Goal: Task Accomplishment & Management: Manage account settings

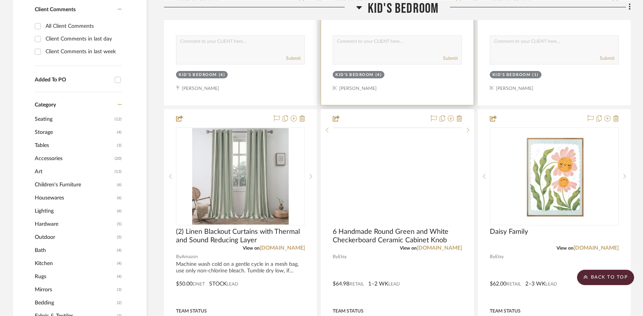
scroll to position [445, 0]
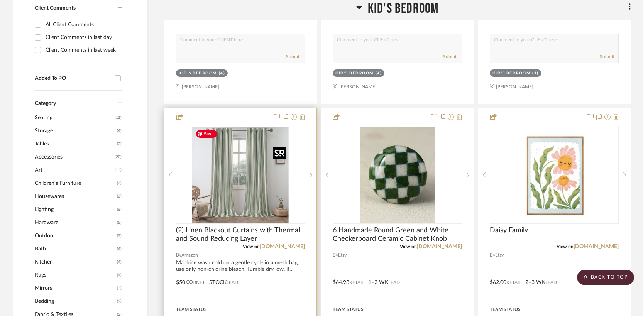
click at [243, 177] on img "0" at bounding box center [240, 175] width 96 height 96
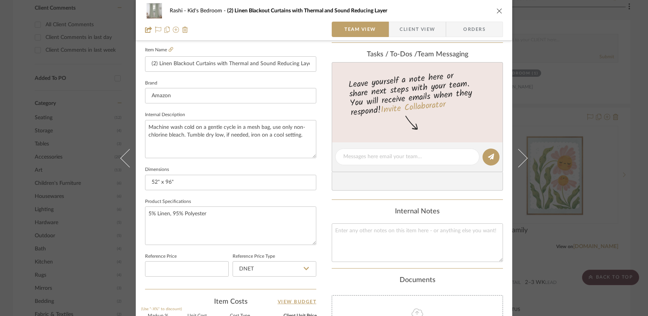
scroll to position [214, 0]
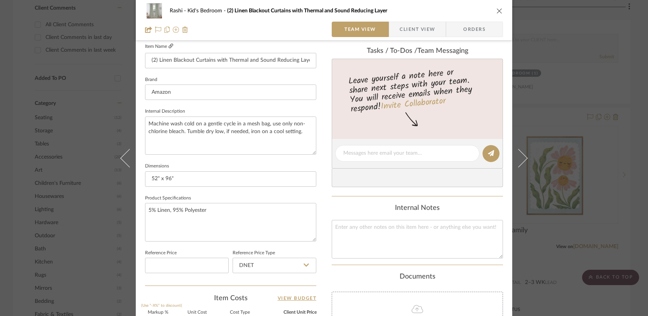
click at [169, 49] on fa-icon at bounding box center [171, 46] width 5 height 5
click at [169, 180] on input "52" x 96"" at bounding box center [230, 178] width 171 height 15
type input "52" x 84""
click at [211, 209] on textarea "5% Linen, 95% Polyester" at bounding box center [230, 222] width 171 height 38
type textarea "5% Linen, 95% Polyester"
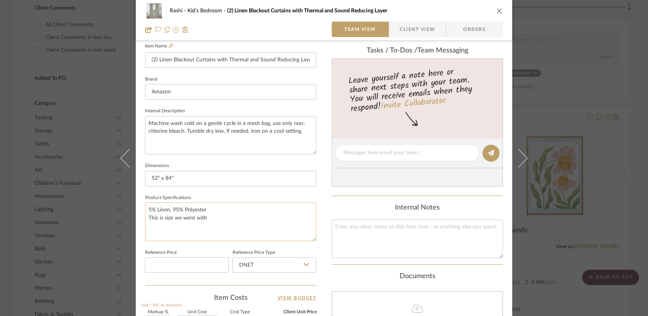
scroll to position [234, 0]
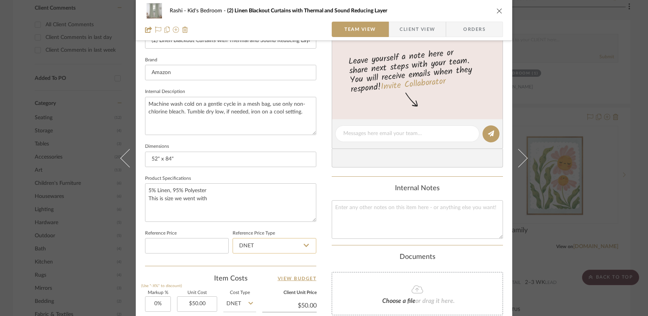
type textarea "5% Linen, 95% Polyester This is size we went with"
click at [265, 246] on input "DNET" at bounding box center [275, 245] width 84 height 15
click at [248, 285] on span "Retail" at bounding box center [244, 283] width 13 height 5
type input "Retail"
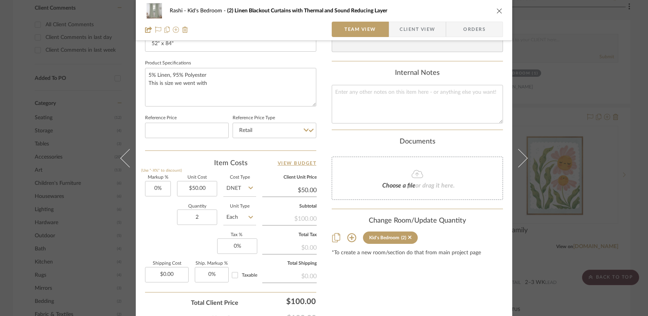
scroll to position [351, 0]
click at [194, 187] on input "50.00" at bounding box center [197, 186] width 40 height 15
type input "$51.99"
click at [249, 137] on sr-form-field "Reference Price Type Retail" at bounding box center [275, 127] width 84 height 32
type input "$51.99"
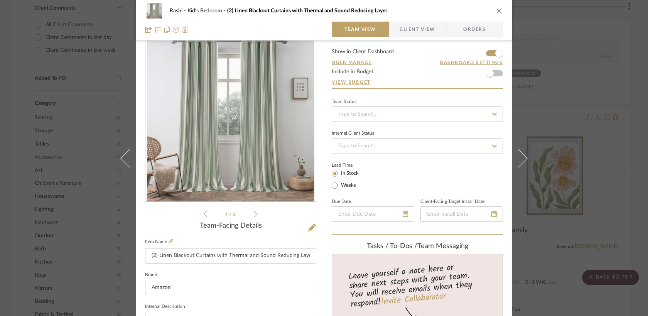
scroll to position [0, 0]
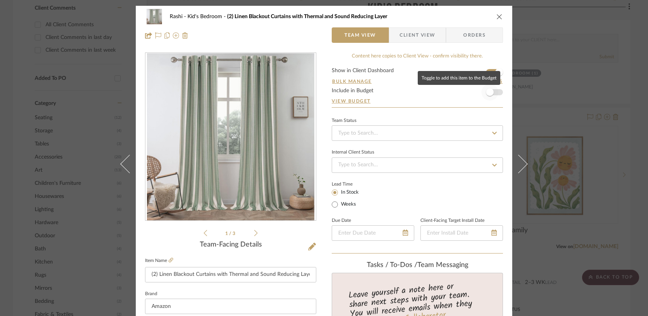
click at [489, 90] on span "button" at bounding box center [490, 92] width 8 height 8
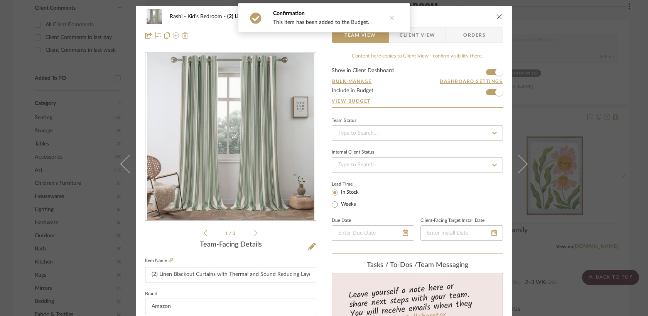
click at [496, 17] on icon "close" at bounding box center [499, 17] width 6 height 6
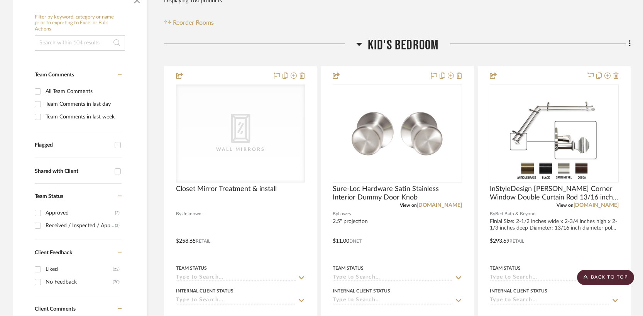
scroll to position [138, 0]
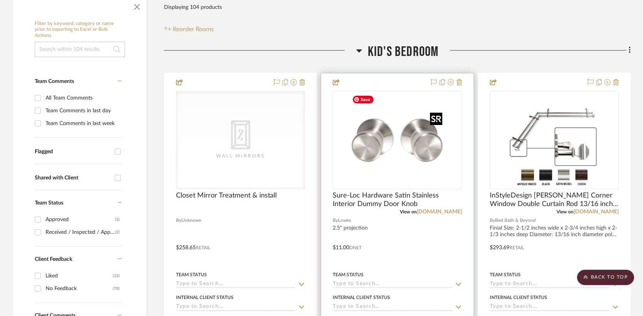
click at [384, 165] on img "0" at bounding box center [397, 140] width 96 height 96
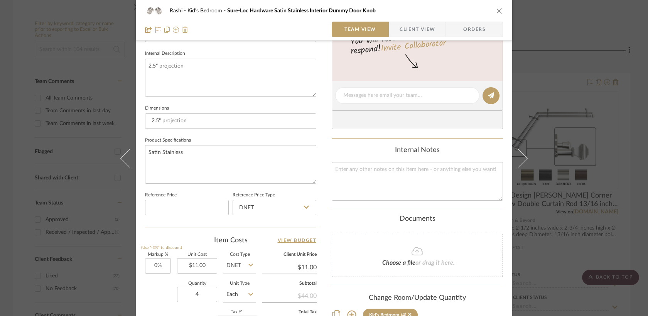
scroll to position [287, 0]
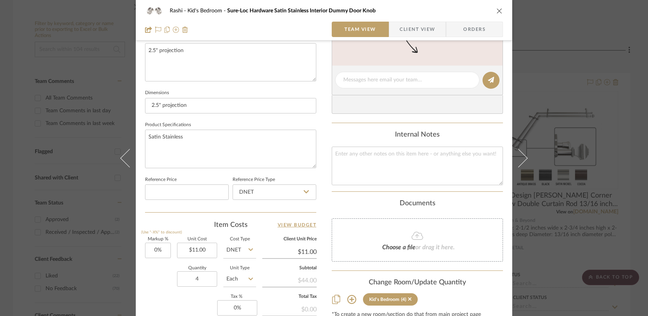
click at [304, 194] on fa-icon at bounding box center [306, 192] width 5 height 6
click at [287, 228] on div "Retail" at bounding box center [277, 230] width 95 height 20
type input "Retail"
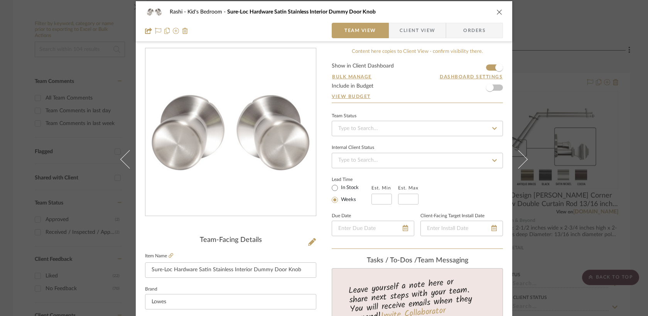
scroll to position [0, 0]
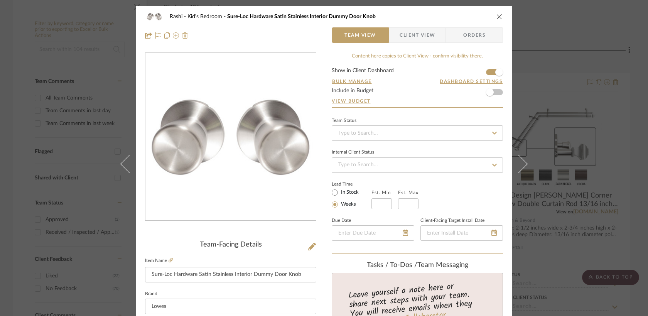
click at [170, 261] on fieldset "Item Name Sure-Loc Hardware Satin Stainless Interior Dummy Door Knob" at bounding box center [230, 268] width 171 height 27
click at [169, 259] on icon at bounding box center [171, 260] width 5 height 5
click at [486, 95] on span "button" at bounding box center [490, 92] width 8 height 8
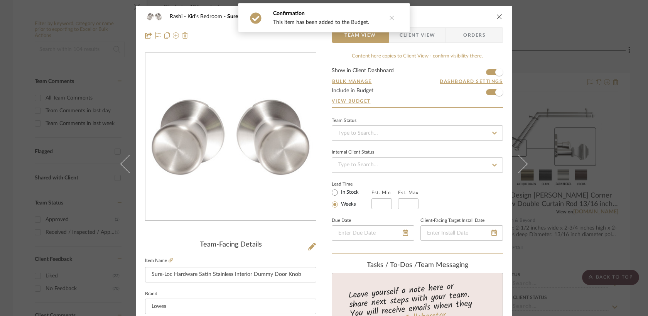
click at [389, 18] on icon at bounding box center [391, 17] width 5 height 5
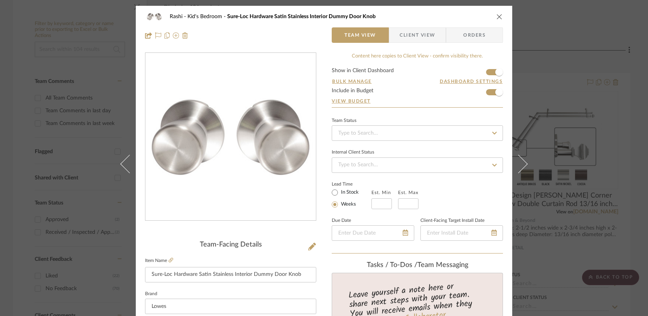
click at [496, 16] on icon "close" at bounding box center [499, 17] width 6 height 6
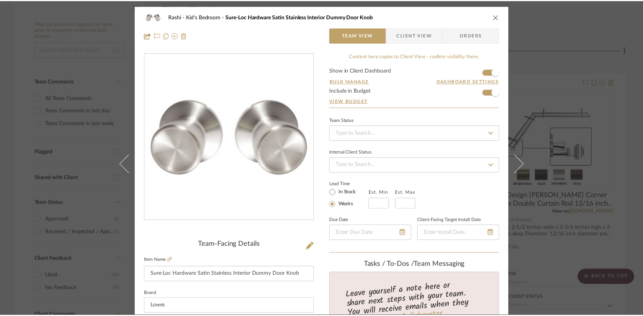
scroll to position [138, 0]
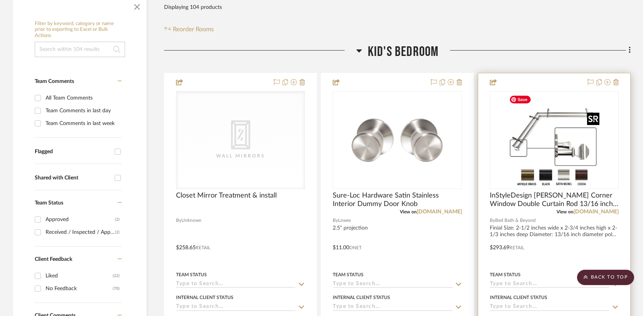
click at [554, 155] on img "0" at bounding box center [554, 140] width 96 height 96
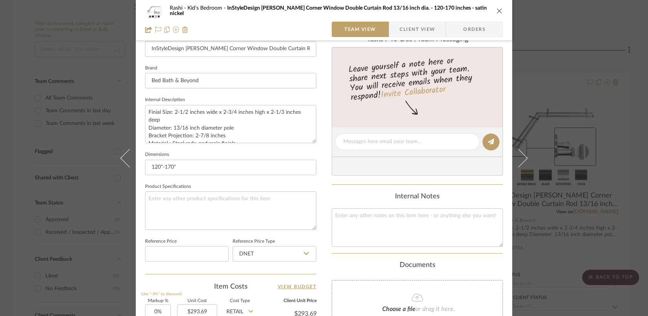
scroll to position [245, 0]
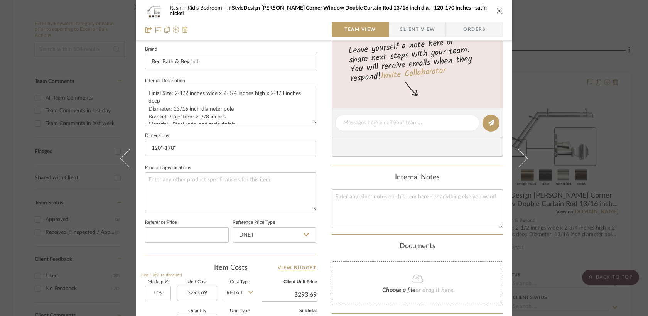
click at [304, 236] on icon at bounding box center [306, 234] width 5 height 6
click at [281, 273] on div "Retail" at bounding box center [277, 273] width 95 height 20
type input "Retail"
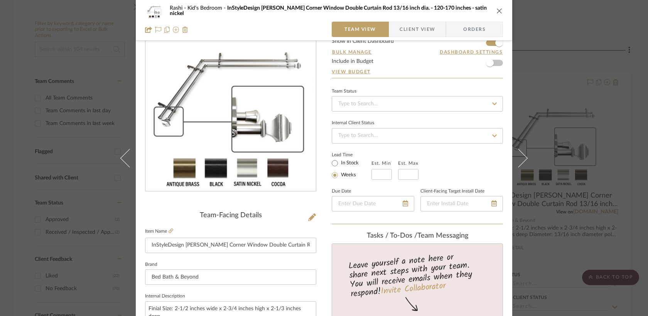
scroll to position [0, 0]
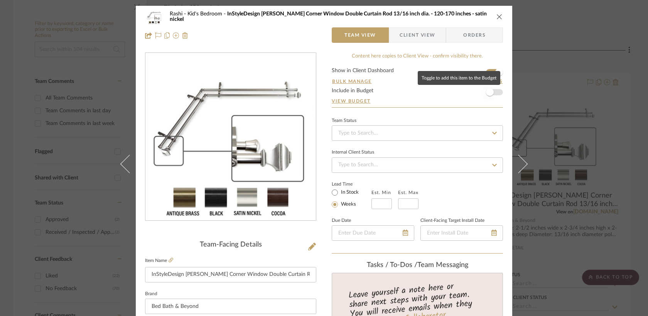
click at [486, 90] on span "button" at bounding box center [490, 92] width 8 height 8
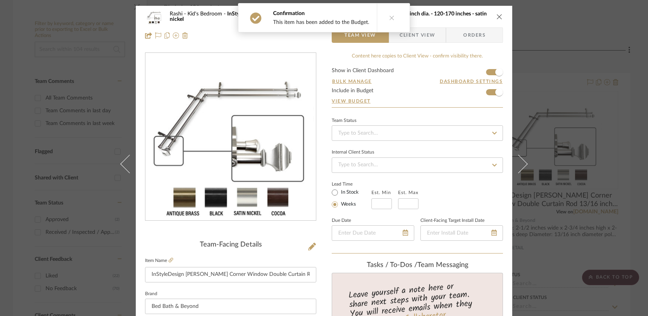
click at [498, 15] on icon "close" at bounding box center [499, 17] width 6 height 6
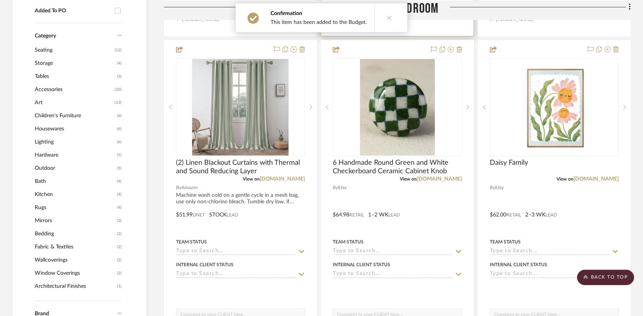
scroll to position [515, 0]
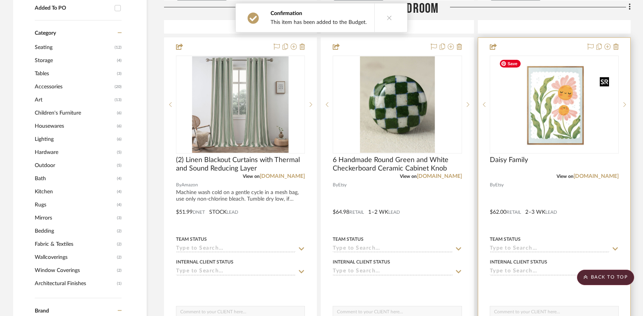
click at [545, 113] on img "0" at bounding box center [554, 104] width 116 height 96
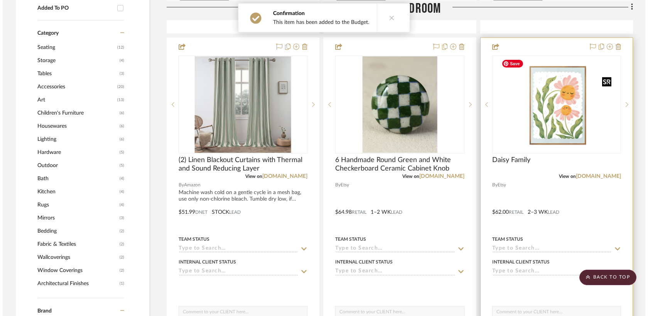
scroll to position [0, 0]
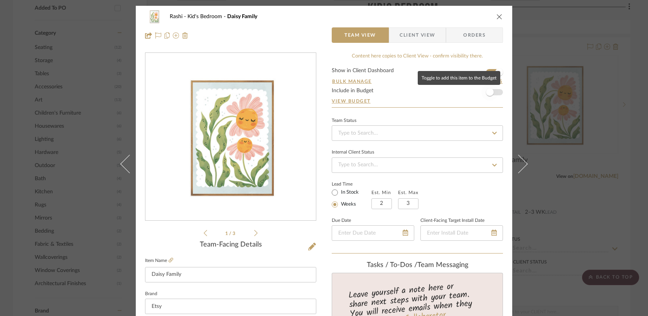
click at [486, 92] on span "button" at bounding box center [490, 92] width 8 height 8
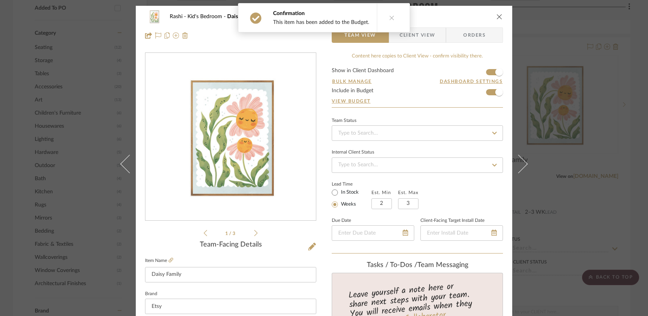
click at [554, 51] on div "Rashi Kid's Bedroom Daisy Family Team View Client View Orders 1 / 3 Team-Facing…" at bounding box center [324, 158] width 648 height 316
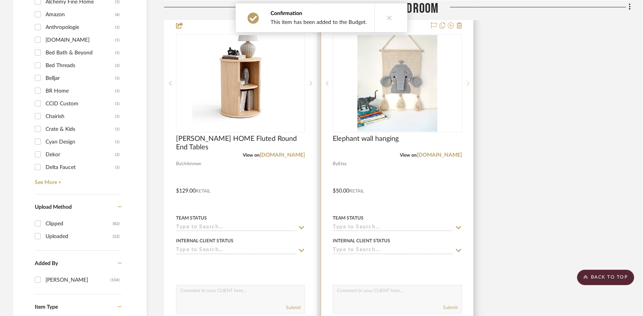
scroll to position [879, 0]
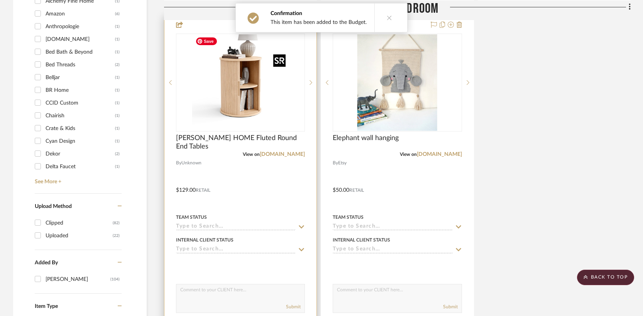
click at [0, 0] on img at bounding box center [0, 0] width 0 height 0
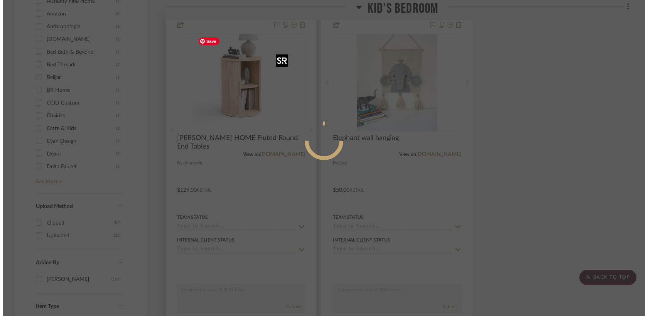
scroll to position [0, 0]
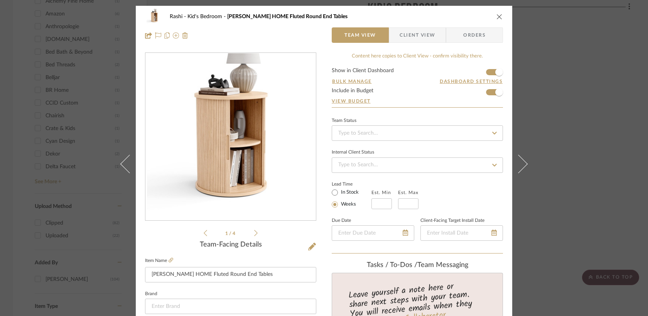
click at [578, 74] on div "Rashi Kid's Bedroom [PERSON_NAME] HOME Fluted Round End Tables Team View Client…" at bounding box center [324, 158] width 648 height 316
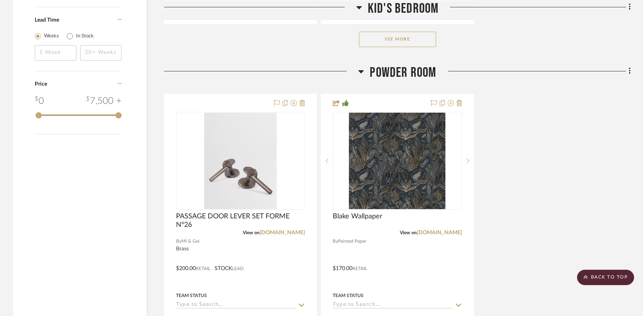
scroll to position [1210, 0]
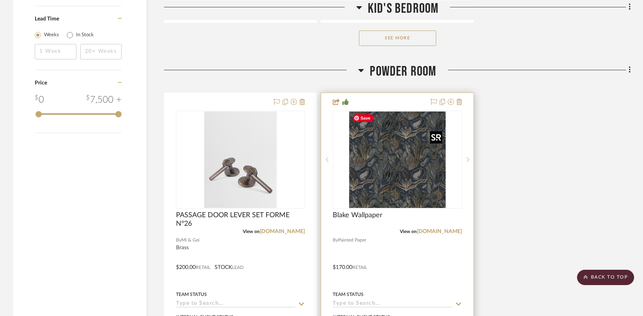
click at [411, 177] on img "0" at bounding box center [397, 159] width 96 height 96
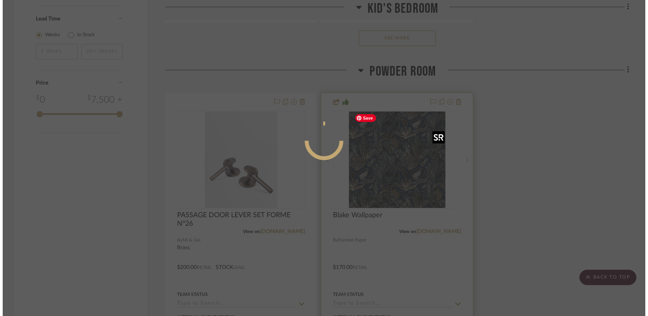
scroll to position [0, 0]
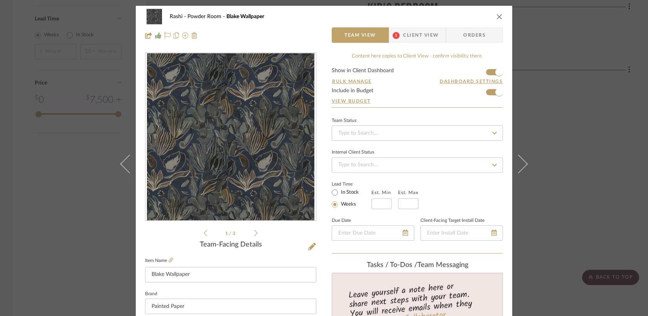
click at [621, 135] on div "Rashi Powder Room Blake Wallpaper Team View 1 Client View Orders 1 / 3 Team-Fac…" at bounding box center [324, 158] width 648 height 316
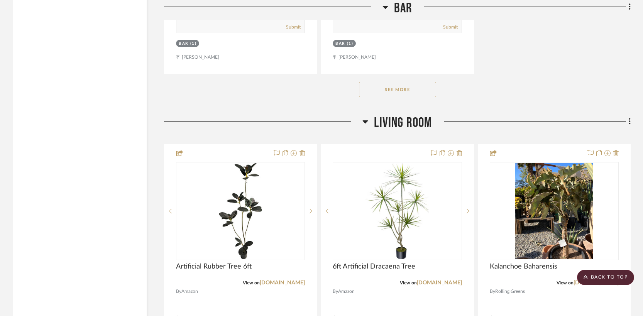
scroll to position [3349, 0]
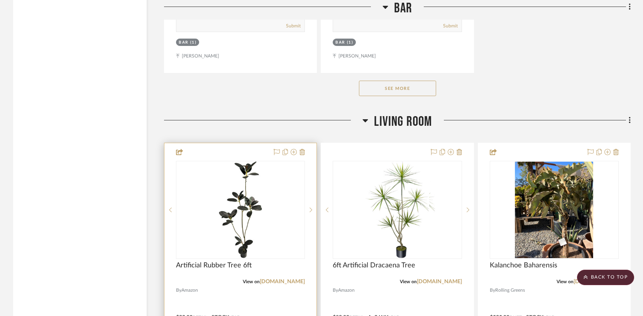
click at [295, 206] on div at bounding box center [240, 210] width 129 height 98
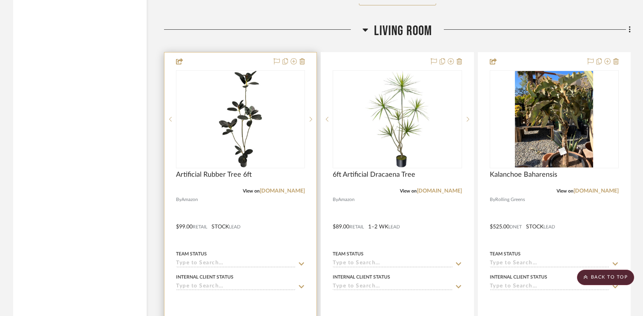
scroll to position [3444, 0]
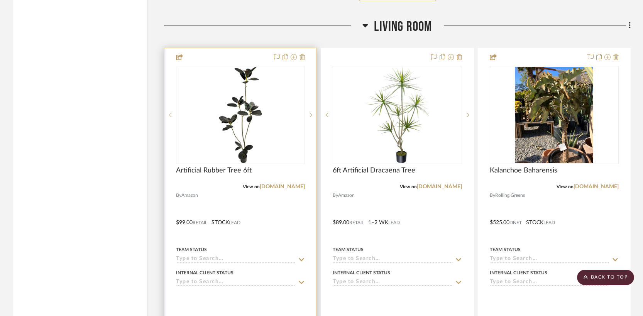
click at [278, 128] on div "0" at bounding box center [240, 114] width 128 height 97
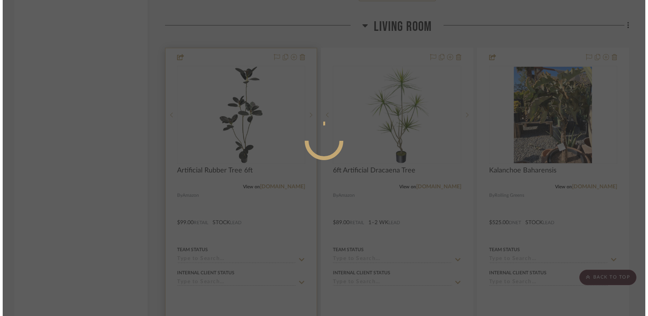
scroll to position [0, 0]
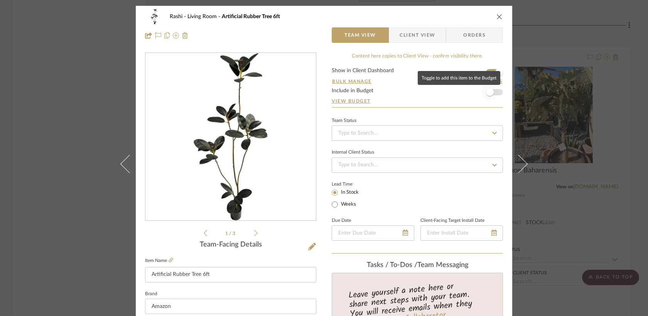
click at [489, 94] on span "button" at bounding box center [490, 92] width 8 height 8
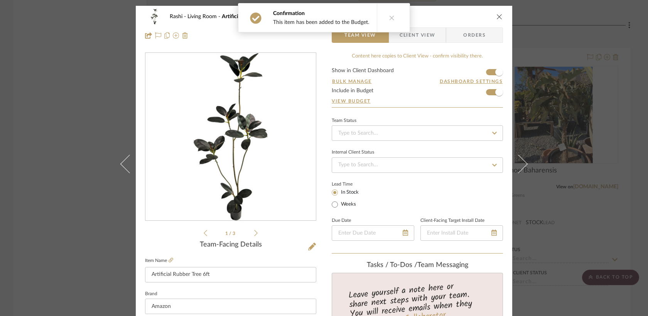
click at [598, 27] on div "Rashi Living Room Artificial Rubber Tree 6ft Team View Client View Orders 1 / 3…" at bounding box center [324, 158] width 648 height 316
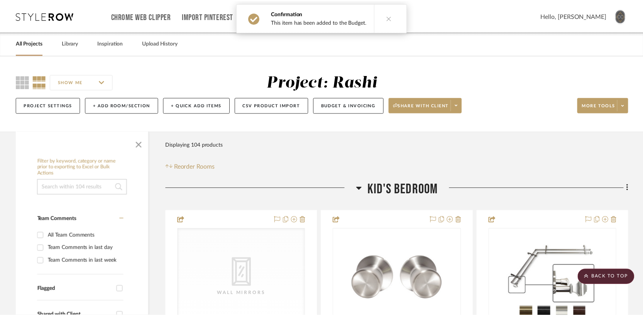
scroll to position [3444, 0]
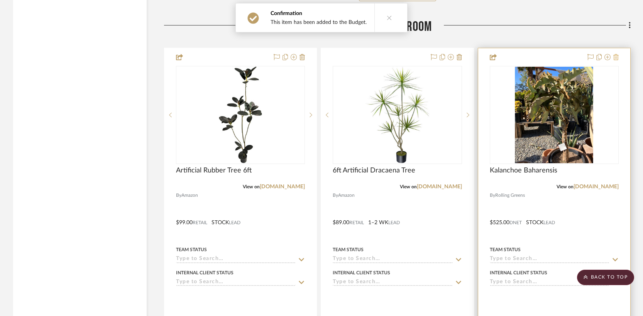
click at [616, 54] on icon at bounding box center [615, 57] width 5 height 6
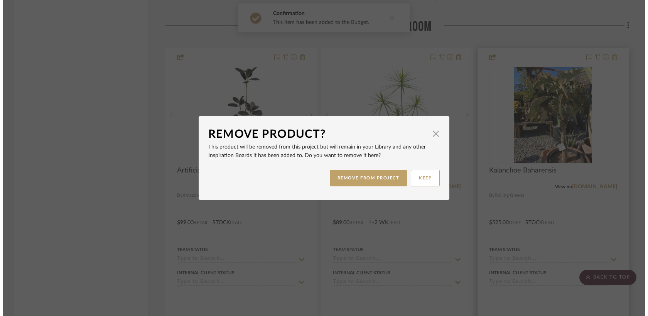
scroll to position [0, 0]
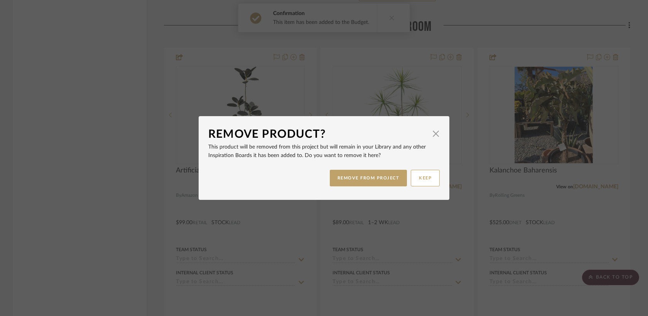
click at [372, 186] on div "REMOVE FROM PROJECT KEEP" at bounding box center [323, 178] width 231 height 24
click at [375, 179] on button "REMOVE FROM PROJECT" at bounding box center [369, 178] width 78 height 17
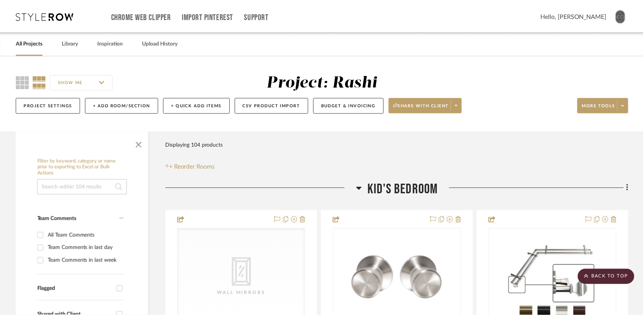
scroll to position [3444, 0]
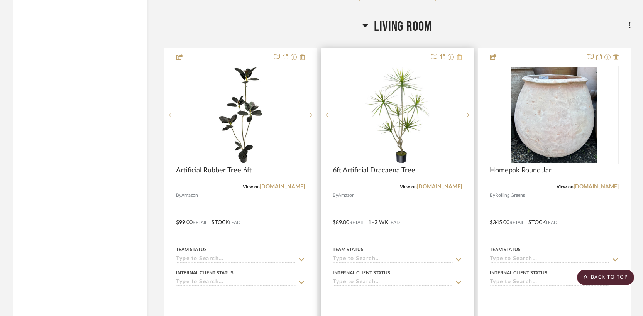
click at [461, 54] on icon at bounding box center [458, 57] width 5 height 6
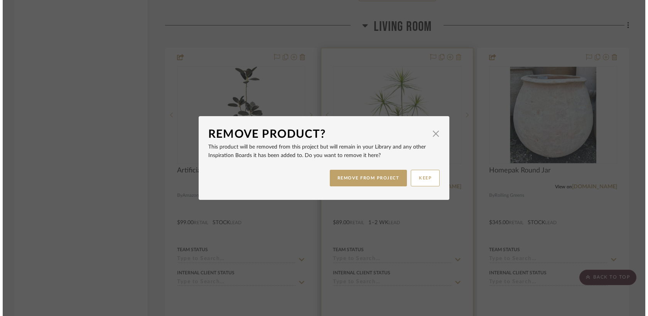
scroll to position [0, 0]
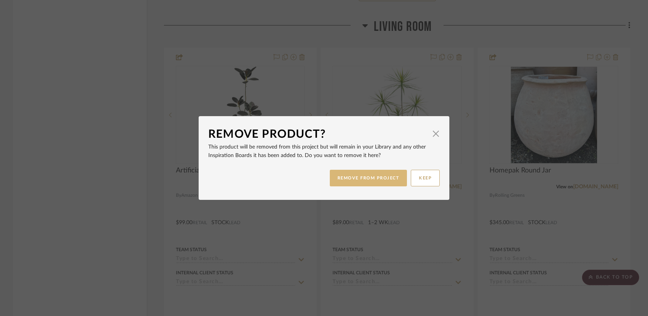
click at [374, 179] on button "REMOVE FROM PROJECT" at bounding box center [369, 178] width 78 height 17
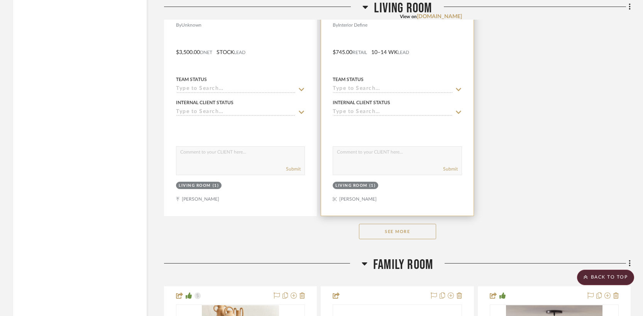
scroll to position [4302, 0]
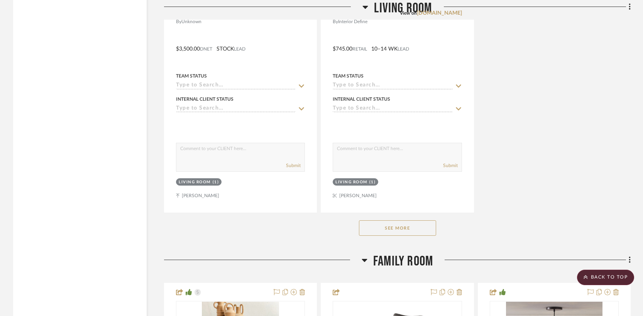
click at [375, 220] on button "See More" at bounding box center [397, 227] width 77 height 15
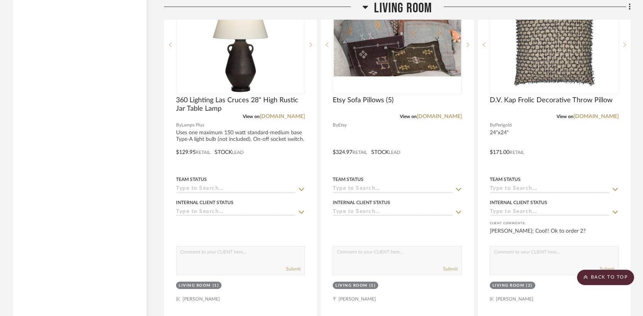
scroll to position [3818, 0]
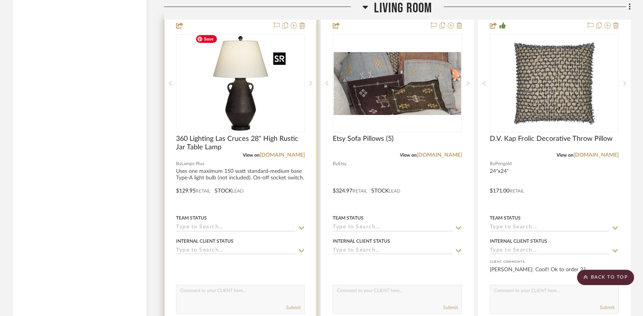
click at [261, 79] on img "0" at bounding box center [246, 83] width 96 height 96
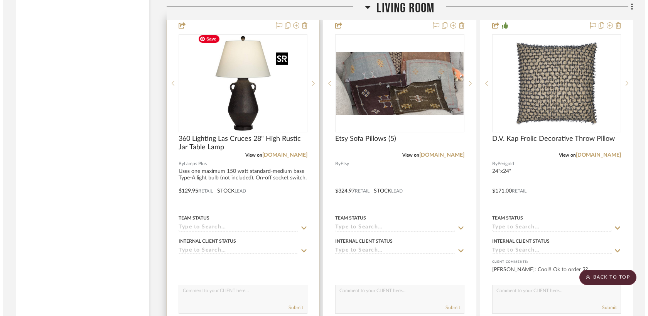
scroll to position [0, 0]
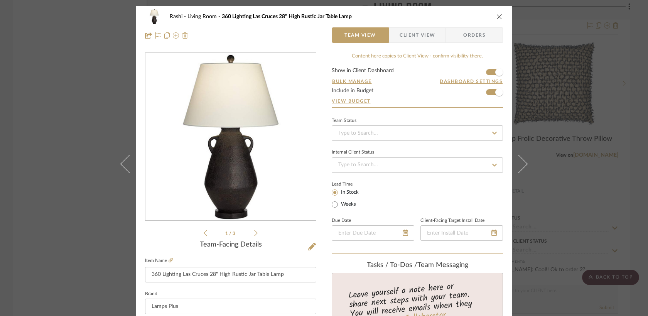
click at [590, 19] on div "Rashi Living Room 360 Lighting Las Cruces 28" High Rustic Jar Table Lamp Team V…" at bounding box center [324, 158] width 648 height 316
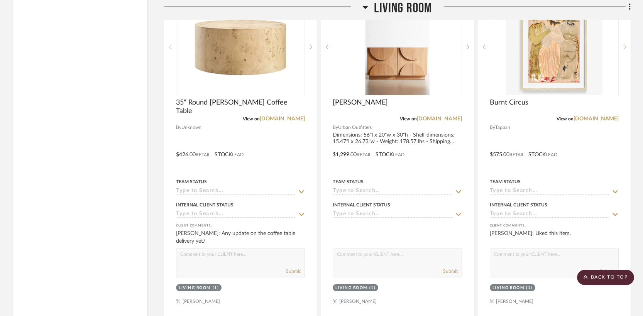
scroll to position [4468, 0]
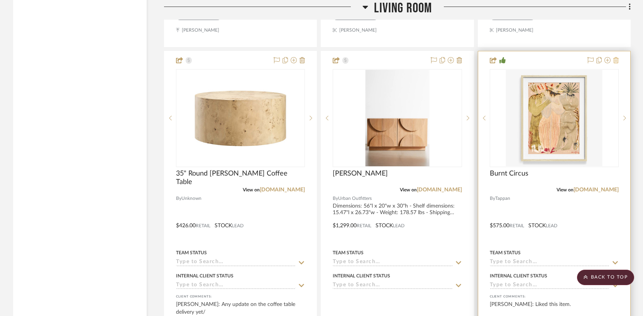
click at [616, 57] on icon at bounding box center [615, 60] width 5 height 6
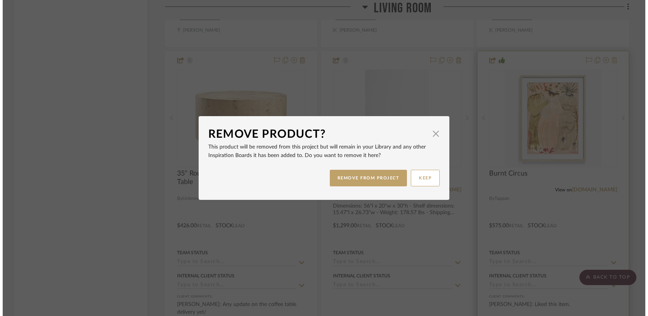
scroll to position [0, 0]
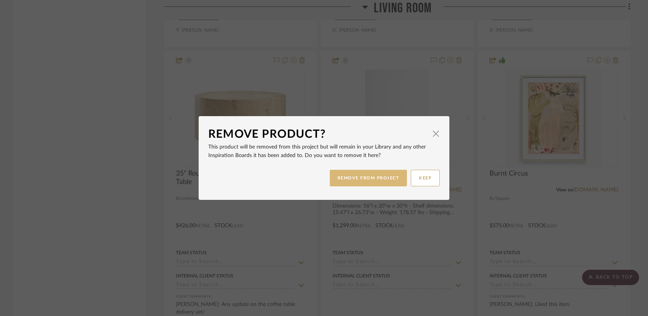
click at [376, 180] on button "REMOVE FROM PROJECT" at bounding box center [369, 178] width 78 height 17
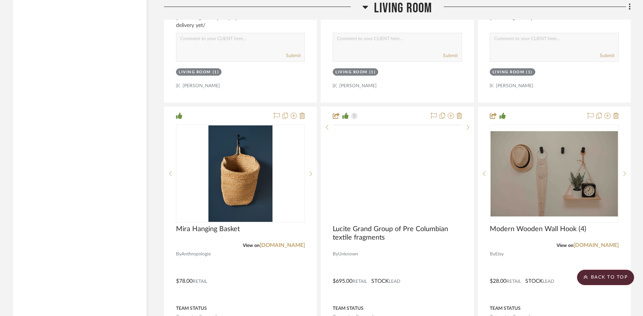
scroll to position [4755, 0]
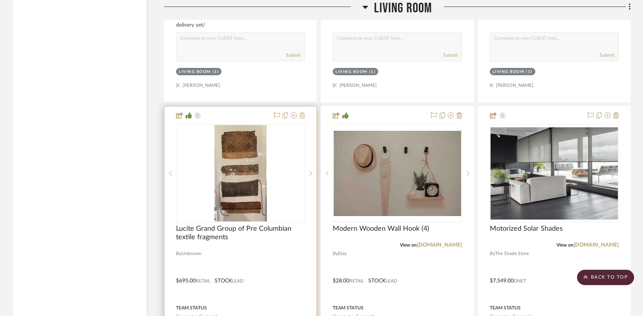
click at [301, 112] on icon at bounding box center [301, 115] width 5 height 6
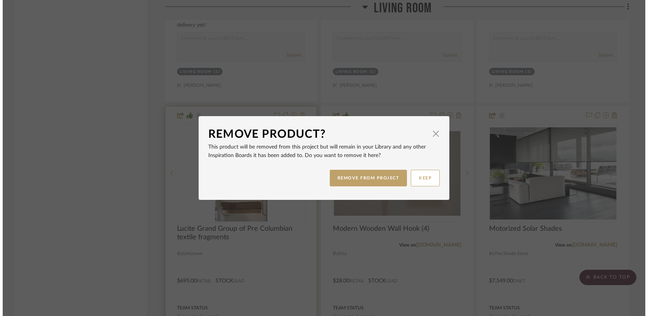
scroll to position [0, 0]
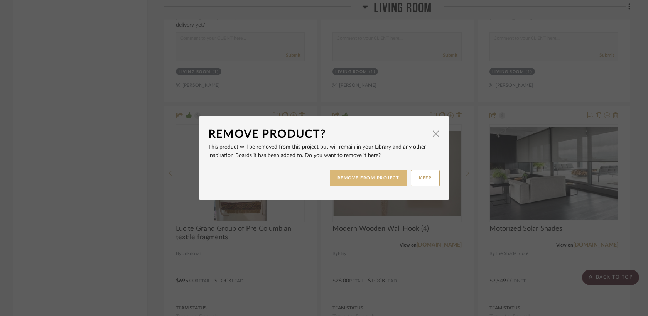
click at [344, 180] on button "REMOVE FROM PROJECT" at bounding box center [369, 178] width 78 height 17
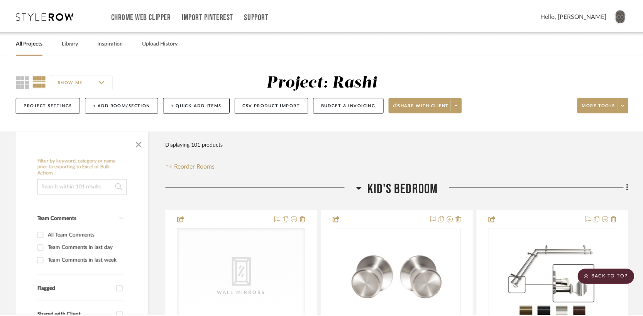
scroll to position [4755, 0]
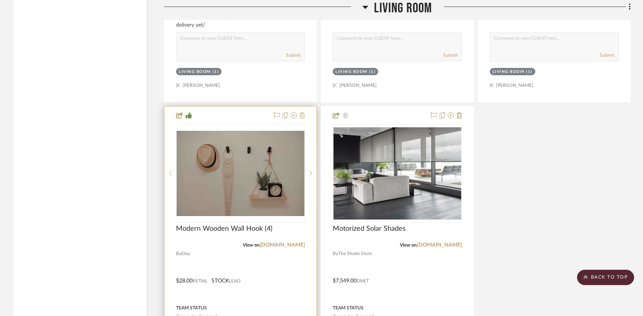
click at [304, 112] on icon at bounding box center [301, 115] width 5 height 6
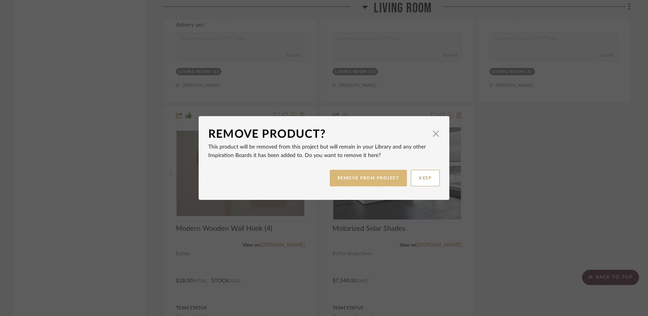
click at [368, 179] on button "REMOVE FROM PROJECT" at bounding box center [369, 178] width 78 height 17
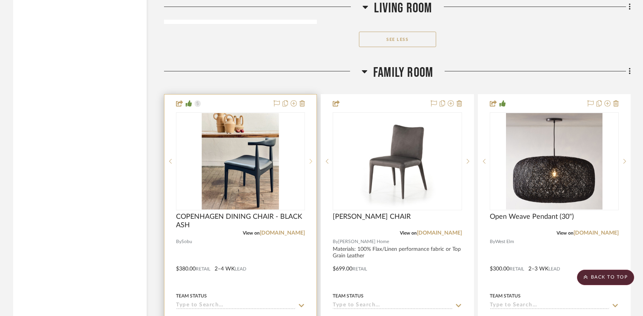
scroll to position [5183, 0]
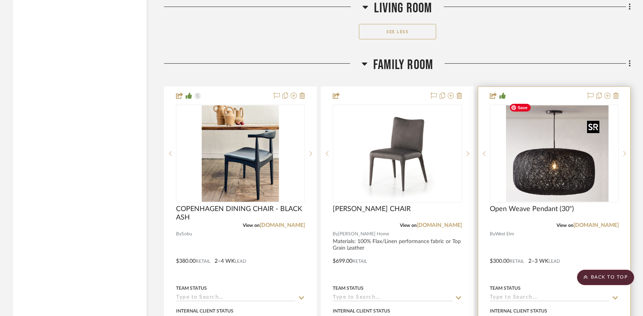
click at [535, 160] on img "0" at bounding box center [559, 153] width 96 height 96
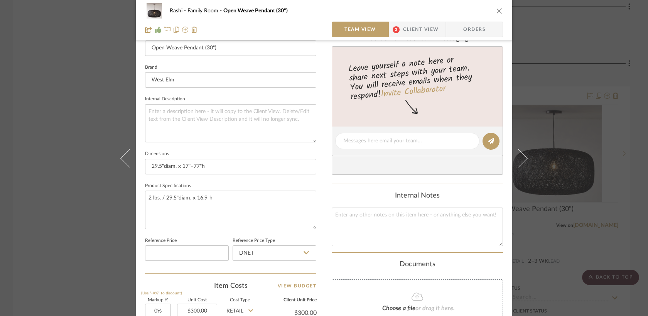
scroll to position [228, 0]
click at [300, 256] on input "DNET" at bounding box center [275, 251] width 84 height 15
click at [283, 292] on div "Retail" at bounding box center [277, 290] width 95 height 20
type input "Retail"
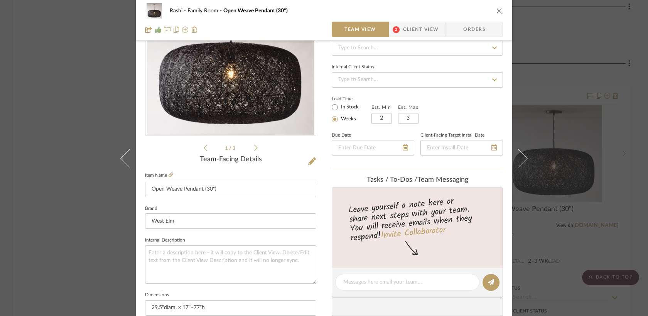
scroll to position [27, 0]
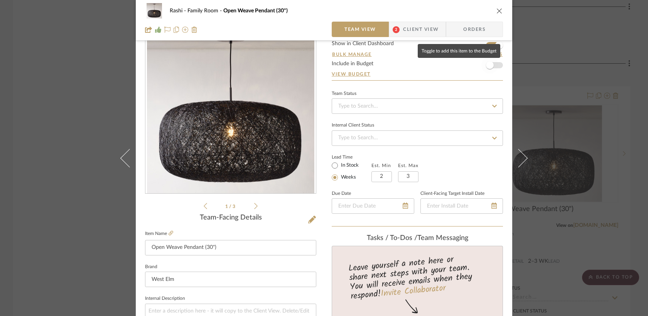
click at [488, 65] on span "button" at bounding box center [490, 65] width 8 height 8
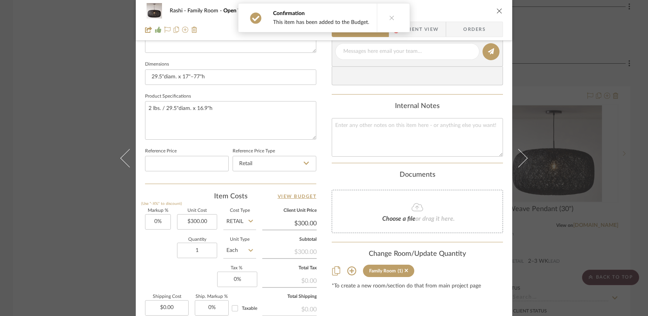
scroll to position [318, 0]
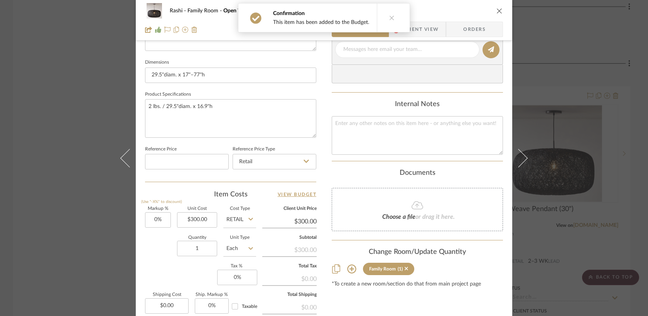
click at [560, 31] on div "Rashi Family Room Open Weave Pendant (30") Team View 2 Client View Orders 1 / 3…" at bounding box center [324, 158] width 648 height 316
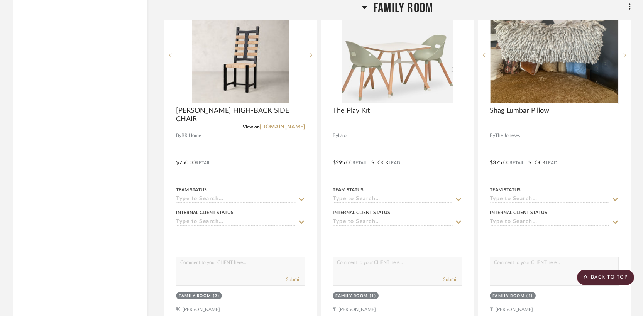
scroll to position [5554, 0]
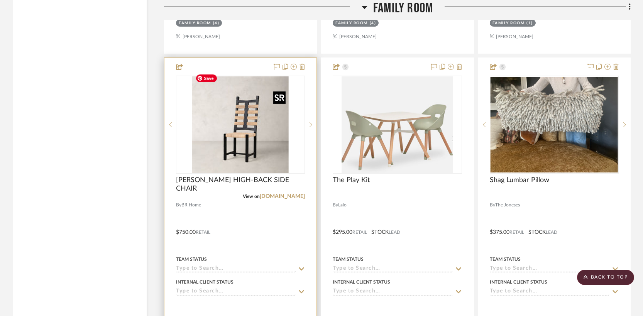
click at [0, 0] on img at bounding box center [0, 0] width 0 height 0
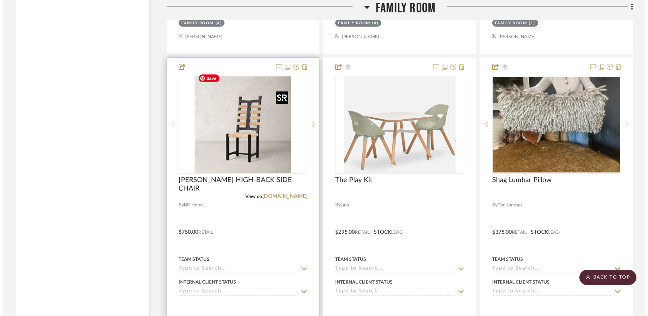
scroll to position [0, 0]
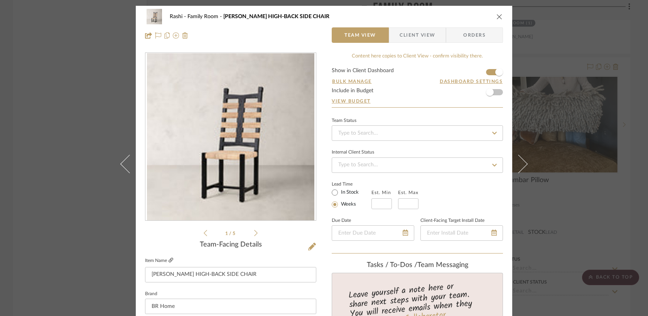
click at [169, 260] on icon at bounding box center [171, 260] width 5 height 5
click at [498, 14] on icon "close" at bounding box center [499, 17] width 6 height 6
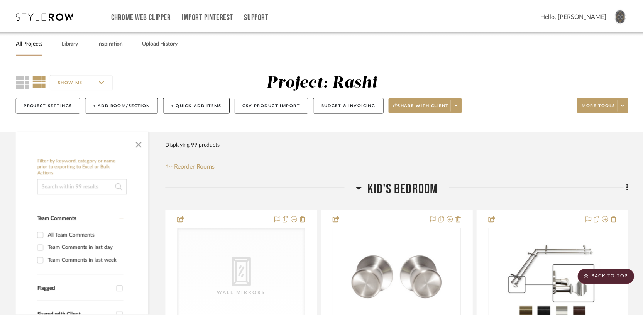
scroll to position [5554, 0]
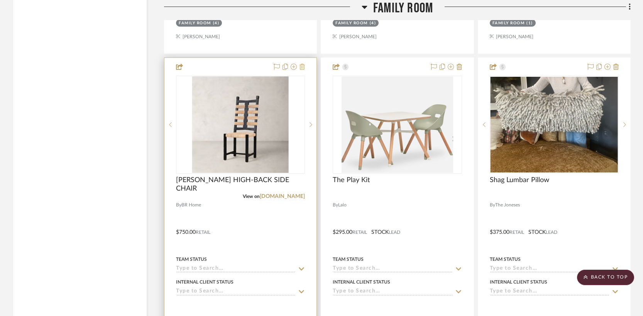
click at [304, 64] on icon at bounding box center [301, 67] width 5 height 6
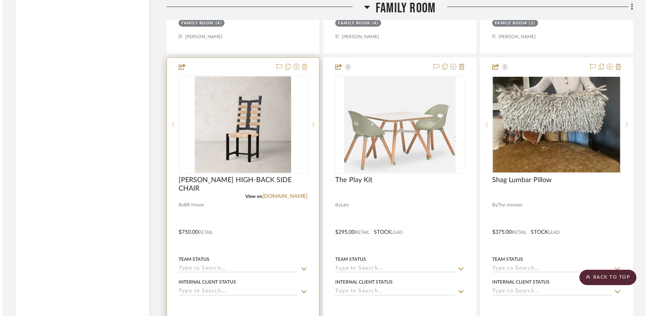
scroll to position [0, 0]
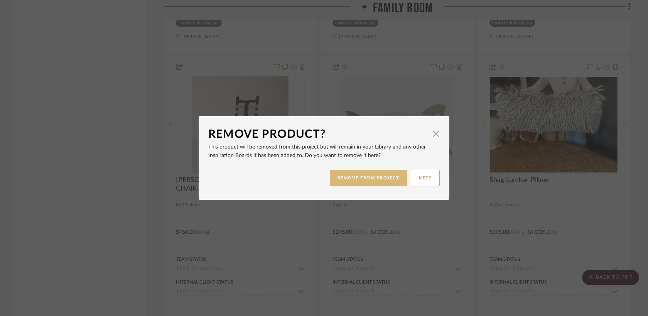
click at [368, 173] on button "REMOVE FROM PROJECT" at bounding box center [369, 178] width 78 height 17
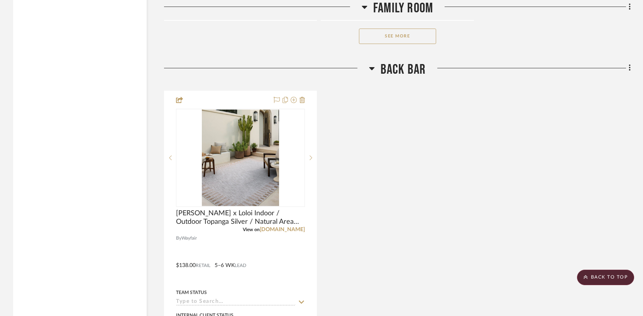
scroll to position [6272, 0]
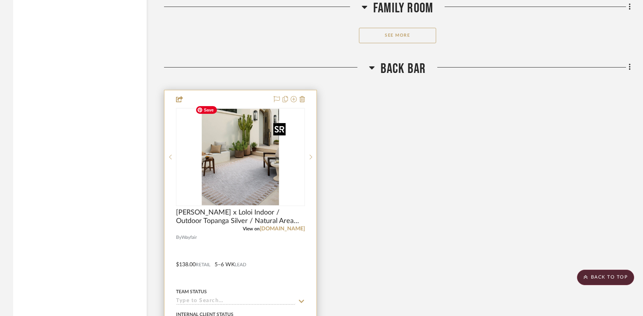
click at [0, 0] on img at bounding box center [0, 0] width 0 height 0
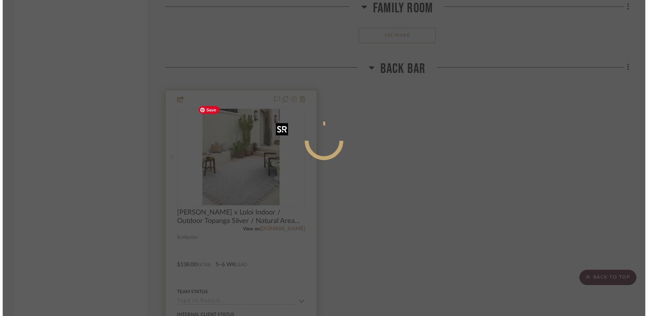
scroll to position [0, 0]
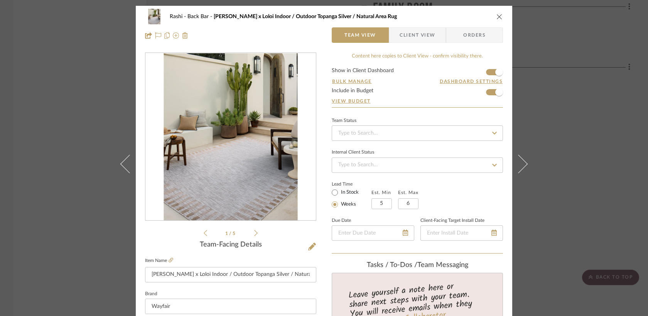
click at [551, 99] on div "Rashi Back Bar [PERSON_NAME] x Loloi Indoor / Outdoor Topanga Silver / Natural …" at bounding box center [324, 158] width 648 height 316
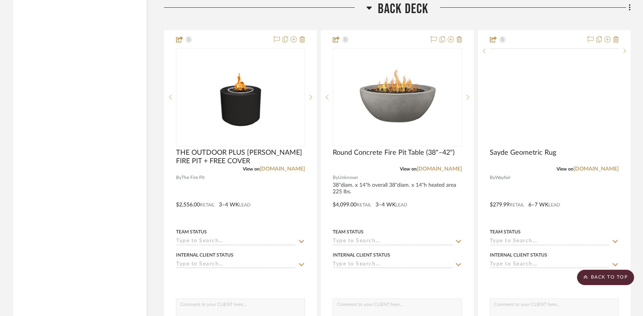
scroll to position [6709, 0]
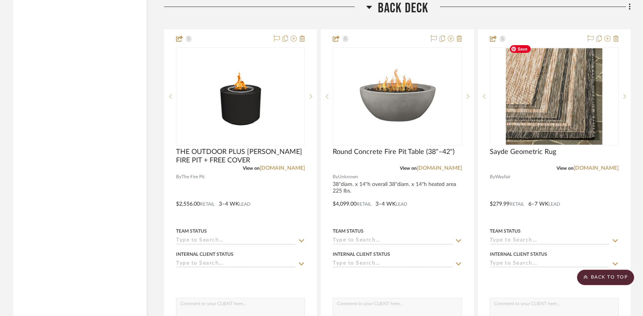
click at [0, 0] on img at bounding box center [0, 0] width 0 height 0
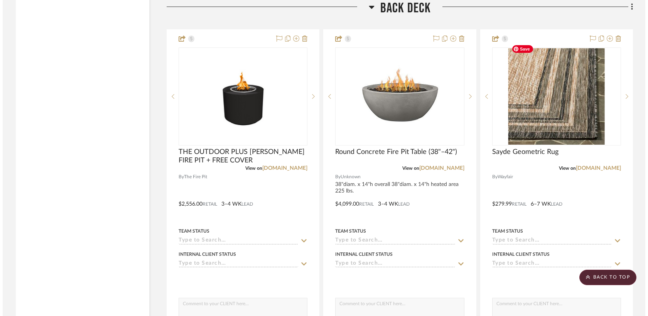
scroll to position [0, 0]
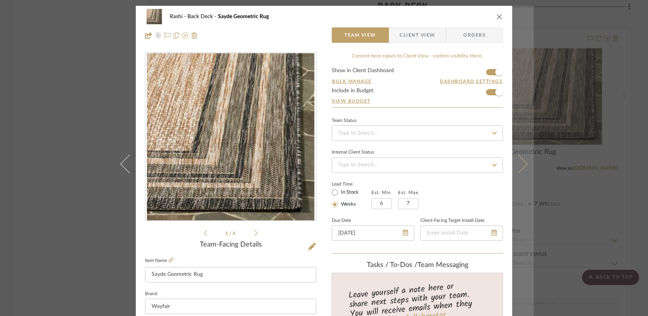
click at [531, 22] on button at bounding box center [523, 164] width 22 height 316
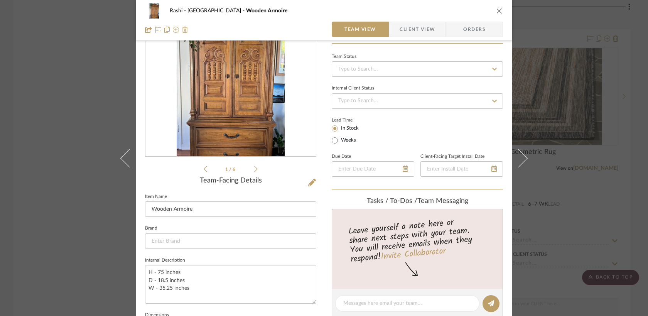
scroll to position [191, 0]
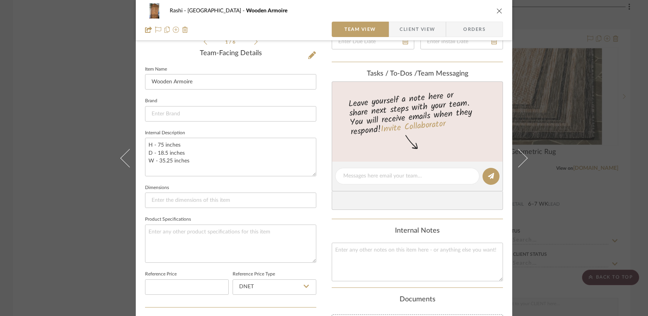
click at [572, 25] on div "[GEOGRAPHIC_DATA] Wooden Armoire Team View Client View Orders 1 / 6 Team-Facing…" at bounding box center [324, 158] width 648 height 316
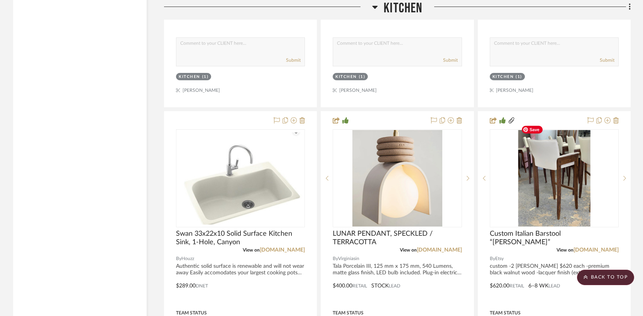
scroll to position [7699, 0]
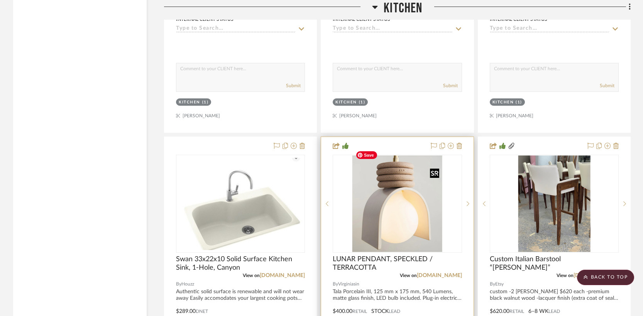
click at [405, 166] on div at bounding box center [397, 204] width 129 height 98
click at [400, 208] on img "0" at bounding box center [397, 203] width 90 height 96
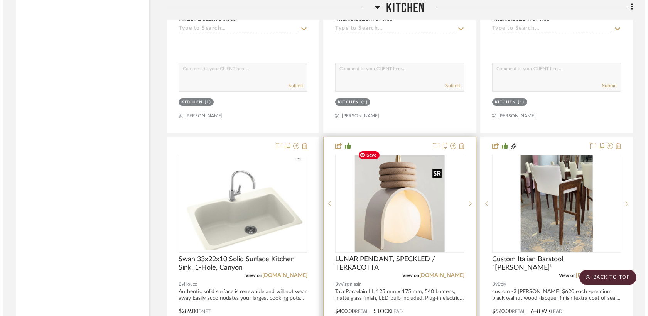
scroll to position [0, 0]
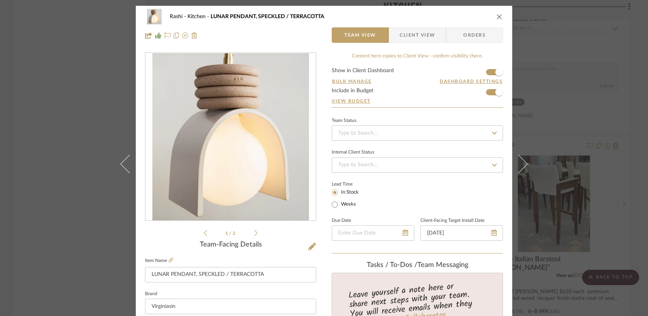
click at [629, 7] on div "Rashi Kitchen LUNAR PENDANT, SPECKLED / TERRACOTTA Team View Client View Orders…" at bounding box center [324, 158] width 648 height 316
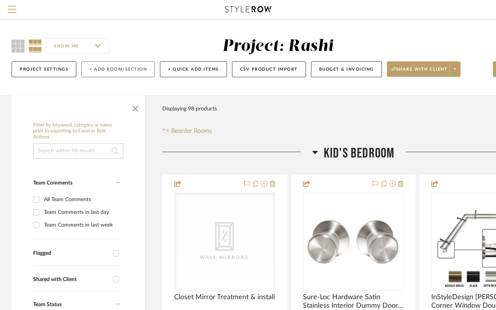
click at [129, 66] on button "+ Add Room/Section" at bounding box center [118, 69] width 74 height 16
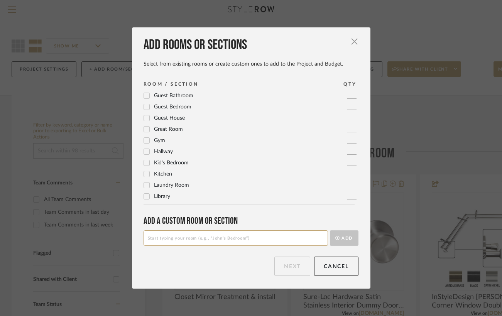
scroll to position [127, 0]
click at [145, 137] on icon at bounding box center [146, 137] width 5 height 5
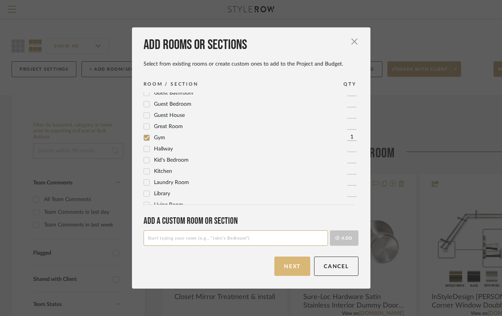
click at [293, 265] on button "Next" at bounding box center [292, 266] width 36 height 19
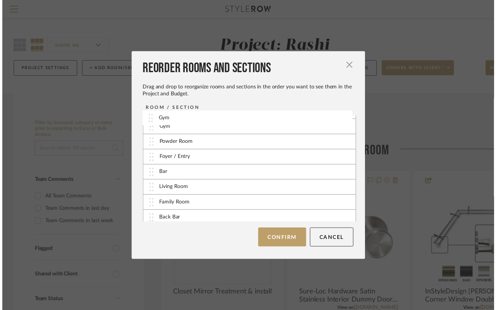
scroll to position [0, 0]
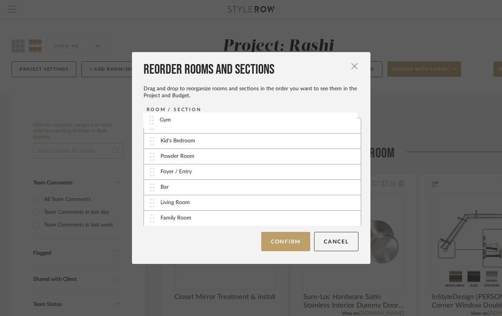
drag, startPoint x: 189, startPoint y: 219, endPoint x: 191, endPoint y: 121, distance: 97.6
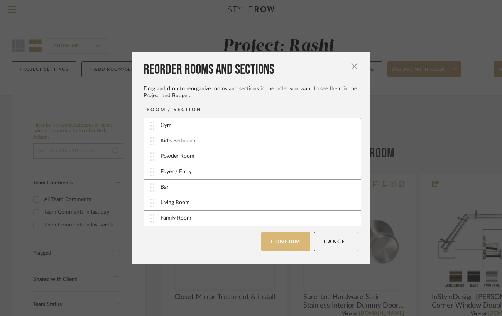
click at [287, 241] on button "Confirm" at bounding box center [285, 241] width 49 height 19
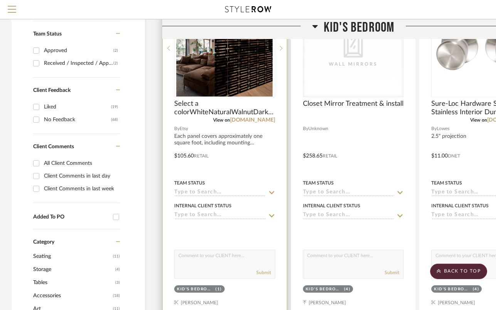
scroll to position [174, 0]
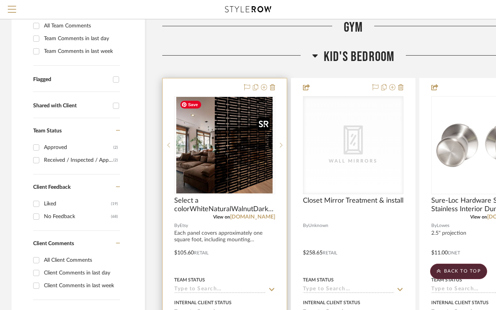
click at [254, 122] on img "0" at bounding box center [225, 145] width 96 height 96
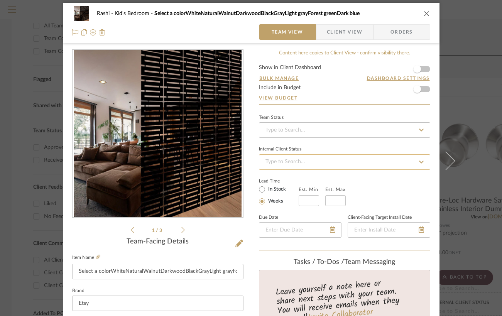
scroll to position [0, 0]
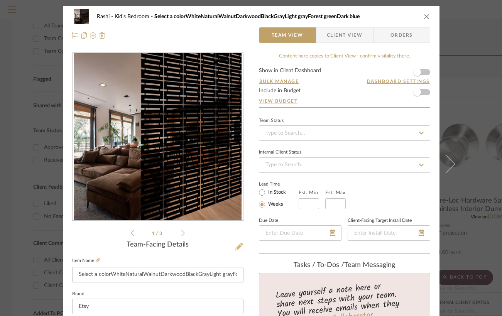
click at [238, 246] on icon at bounding box center [239, 247] width 8 height 8
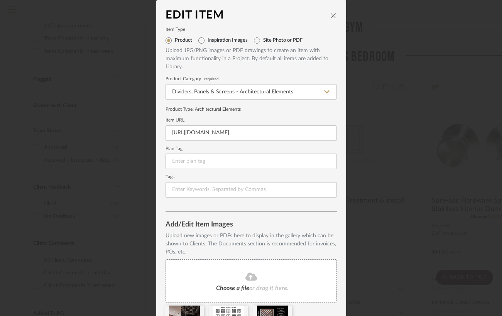
click at [382, 77] on div "Edit Item Item Type Product Inspiration Images Site Photo or PDF Upload JPG/PNG…" at bounding box center [251, 158] width 502 height 316
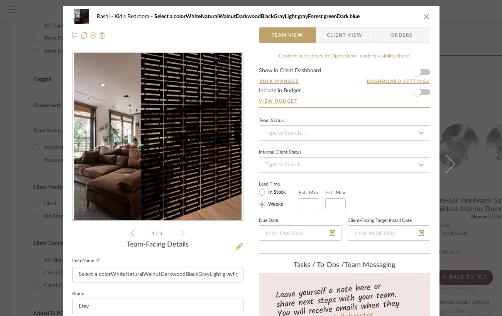
click at [235, 247] on icon at bounding box center [239, 247] width 8 height 8
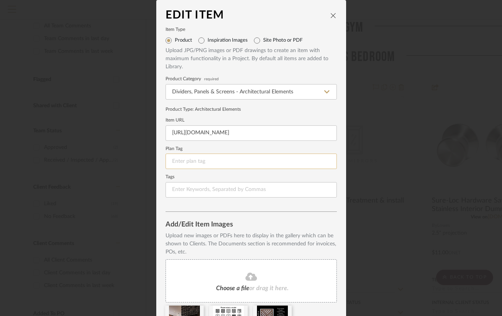
scroll to position [52, 0]
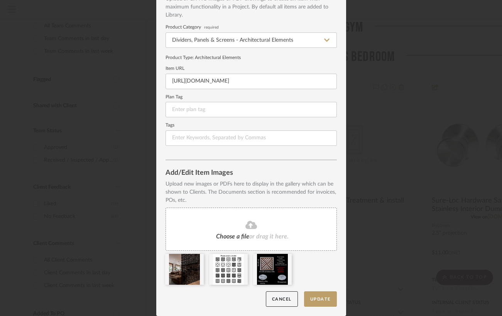
click at [438, 128] on div "Edit Item Item Type Product Inspiration Images Site Photo or PDF Upload JPG/PNG…" at bounding box center [251, 158] width 502 height 316
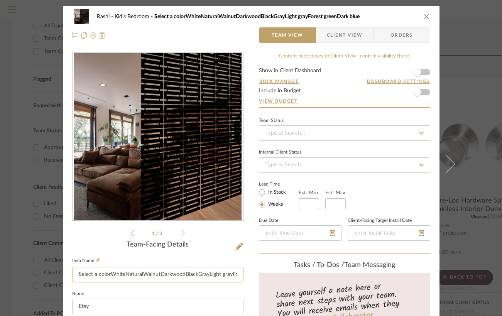
click at [201, 277] on input "Select a colorWhiteNaturalWalnutDarkwoodBlackGrayLight grayForest greenDark blue" at bounding box center [157, 274] width 171 height 15
click at [226, 274] on input "Select a colorWhiteNaturalWalnutDarkwoodBlackGrayLight grayForest greenDark blue" at bounding box center [157, 274] width 171 height 15
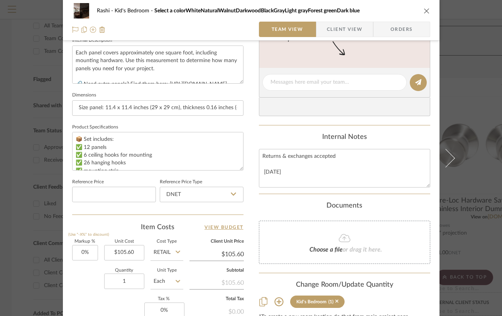
scroll to position [289, 0]
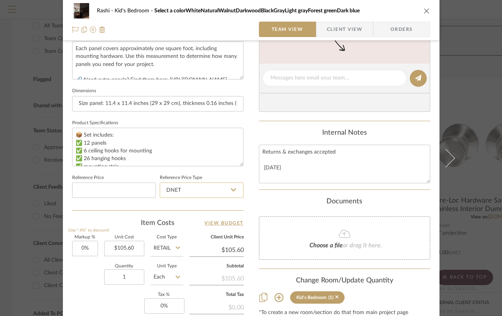
type input "Black screen divider"
click at [227, 188] on input "DNET" at bounding box center [202, 189] width 84 height 15
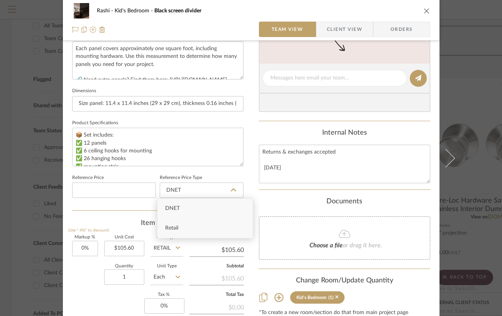
click at [204, 226] on div "Retail" at bounding box center [204, 228] width 95 height 20
type input "Retail"
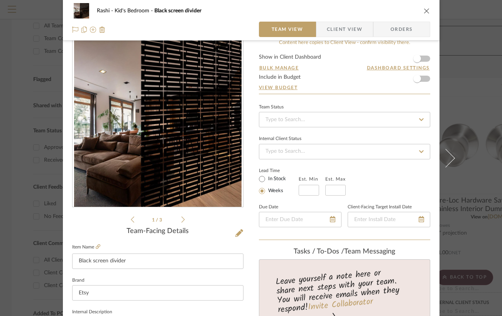
scroll to position [0, 0]
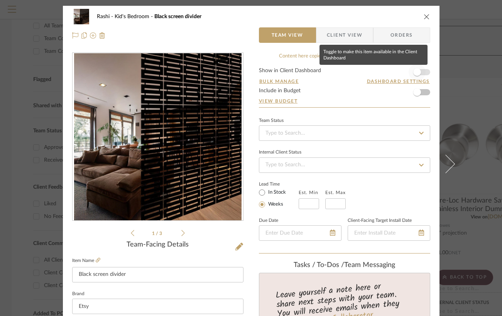
click at [415, 71] on span "button" at bounding box center [417, 72] width 8 height 8
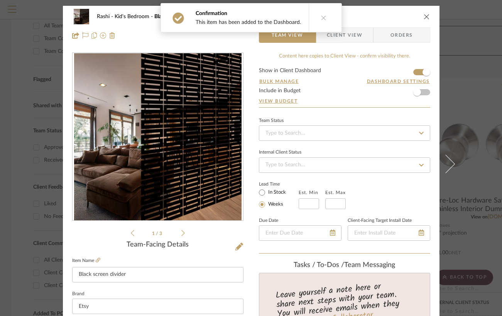
click at [424, 14] on icon "close" at bounding box center [427, 17] width 6 height 6
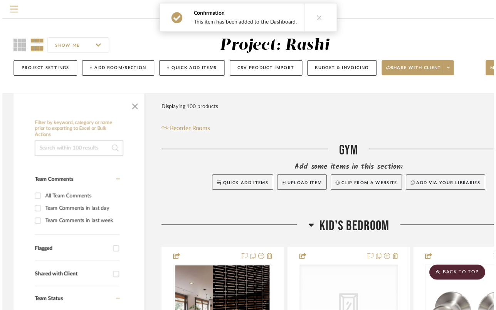
scroll to position [174, 0]
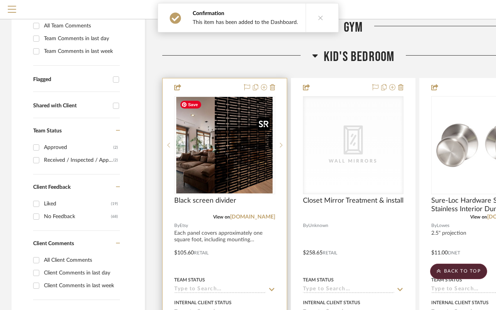
click at [260, 182] on img "0" at bounding box center [225, 145] width 96 height 96
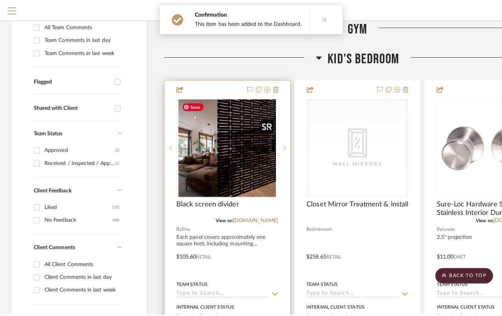
scroll to position [0, 0]
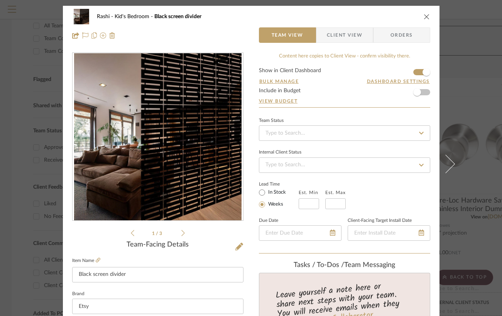
click at [427, 15] on icon "close" at bounding box center [427, 17] width 6 height 6
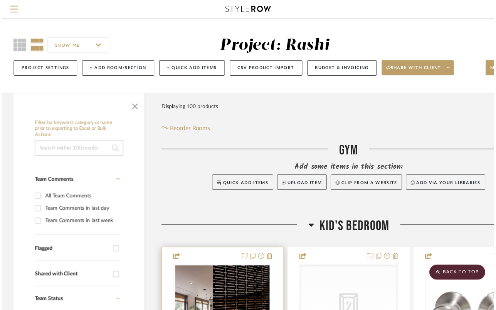
scroll to position [174, 0]
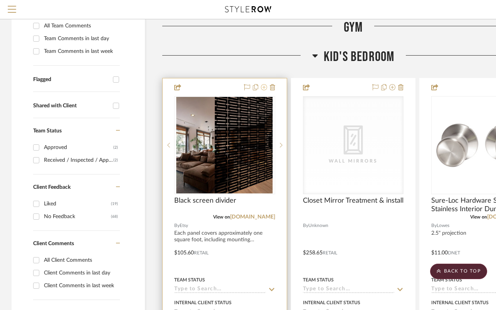
click at [266, 88] on icon at bounding box center [264, 87] width 6 height 6
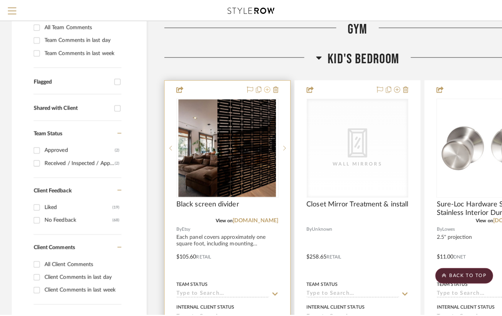
scroll to position [0, 0]
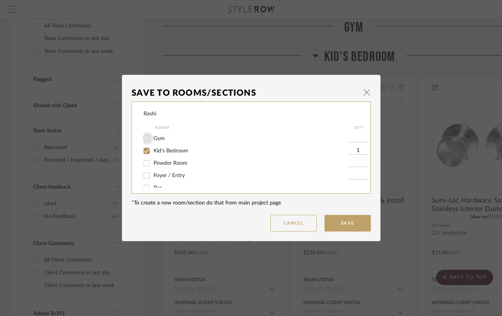
click at [143, 135] on input "Gym" at bounding box center [146, 138] width 12 height 12
checkbox input "true"
type input "1"
click at [140, 152] on input "Kid's Bedroom" at bounding box center [146, 151] width 12 height 12
checkbox input "false"
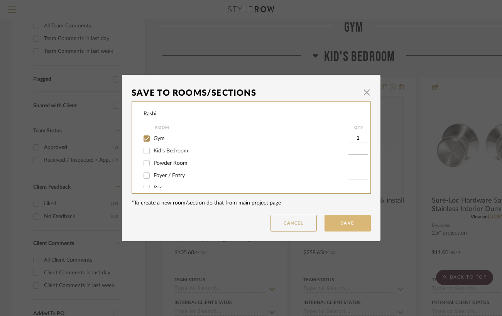
click at [339, 226] on button "Save" at bounding box center [347, 223] width 46 height 17
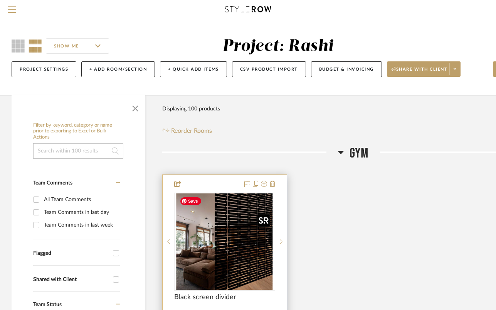
click at [0, 0] on img at bounding box center [0, 0] width 0 height 0
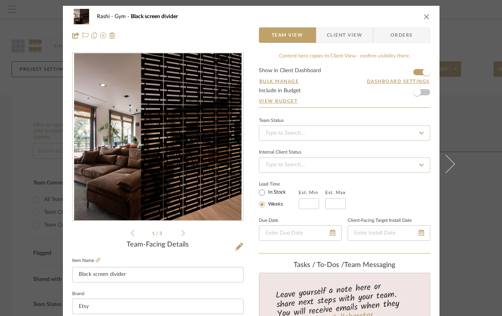
click at [425, 17] on icon "close" at bounding box center [427, 17] width 6 height 6
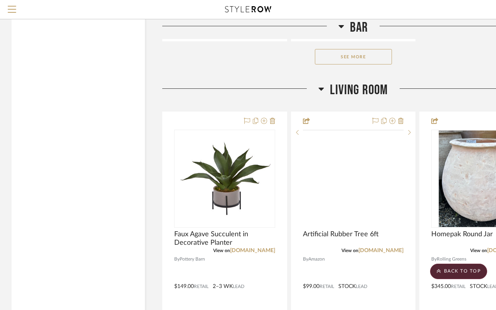
scroll to position [3725, 0]
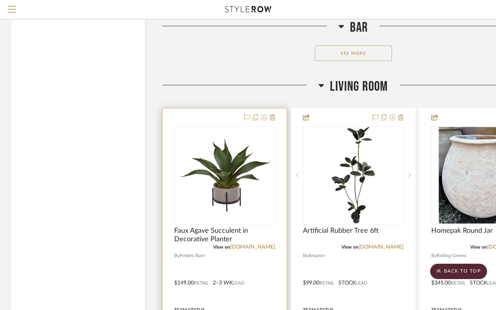
click at [246, 162] on div "0" at bounding box center [225, 175] width 100 height 97
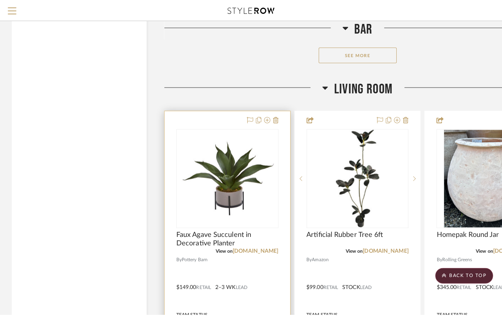
scroll to position [0, 0]
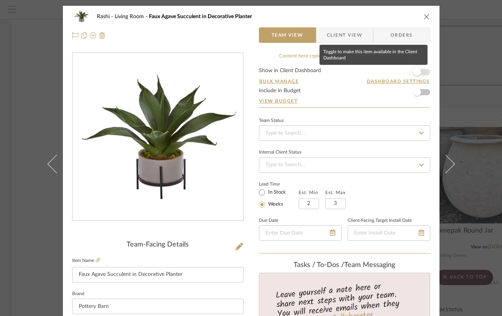
click at [416, 73] on span "button" at bounding box center [417, 72] width 8 height 8
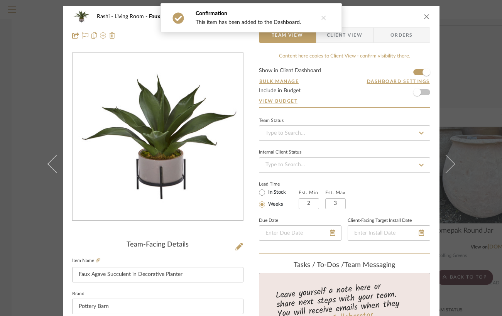
click at [475, 13] on div "Rashi Living Room Faux Agave Succulent in Decorative Planter Team View Client V…" at bounding box center [251, 158] width 502 height 316
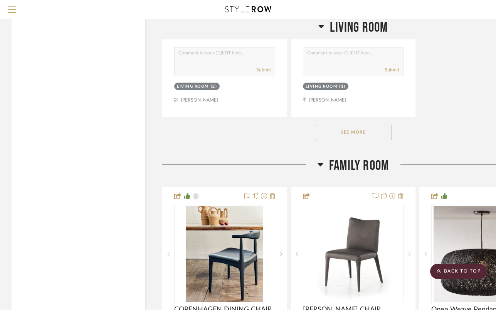
scroll to position [4767, 0]
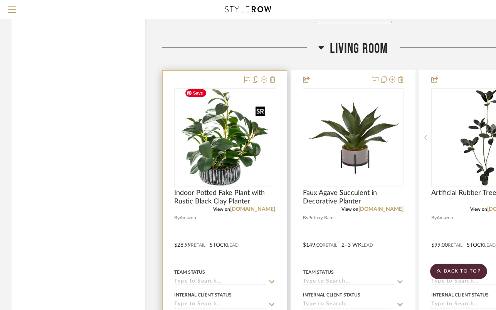
scroll to position [3761, 0]
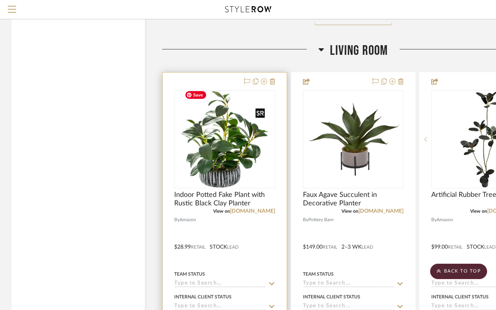
click at [230, 118] on img "0" at bounding box center [225, 139] width 86 height 96
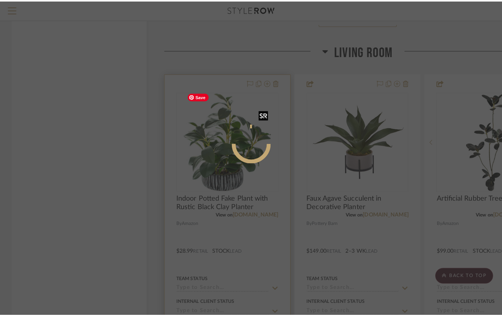
scroll to position [0, 0]
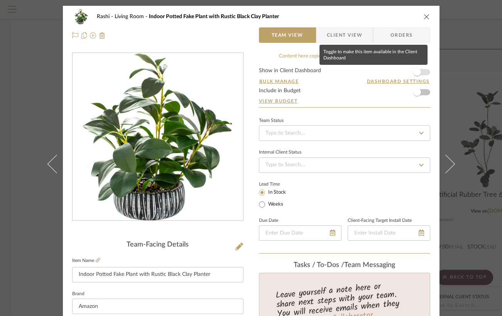
click at [418, 74] on span "button" at bounding box center [416, 72] width 17 height 17
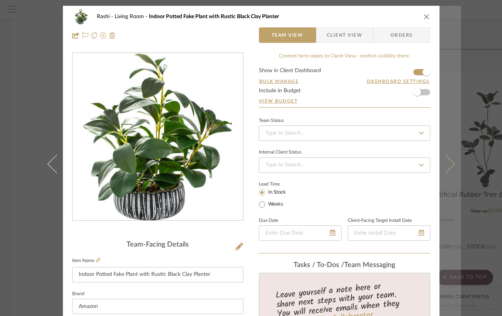
click at [458, 68] on button at bounding box center [450, 164] width 22 height 316
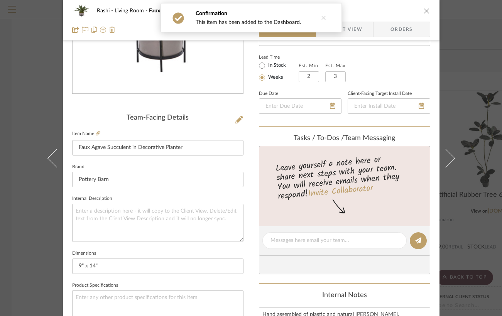
scroll to position [401, 0]
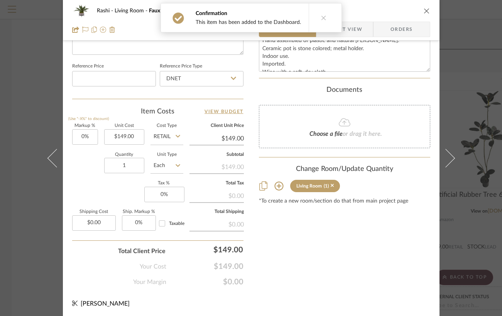
click at [459, 84] on div "Rashi Living Room Faux Agave Succulent in Decorative Planter Team View Client V…" at bounding box center [251, 158] width 502 height 316
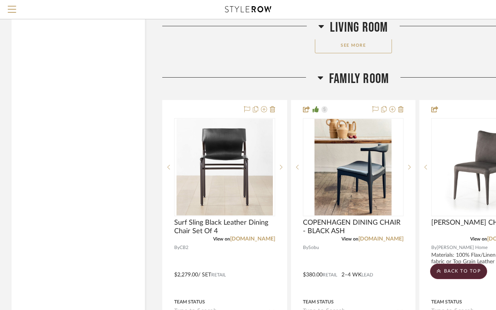
scroll to position [4836, 0]
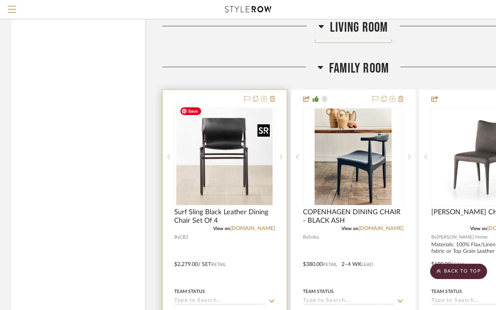
click at [248, 134] on img "0" at bounding box center [225, 156] width 96 height 96
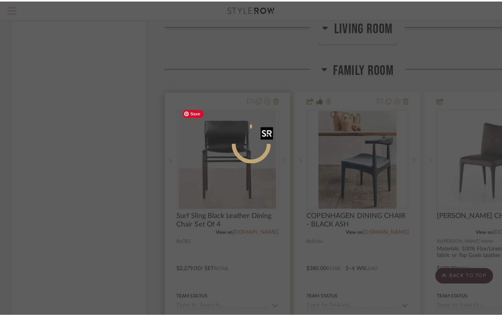
scroll to position [0, 0]
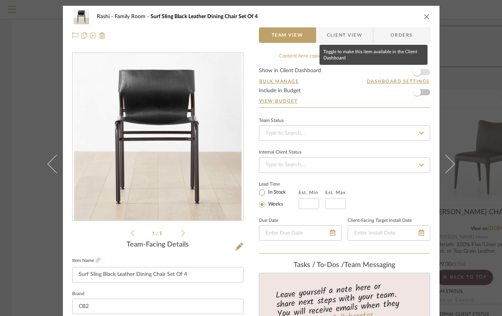
click at [413, 72] on span "button" at bounding box center [417, 72] width 8 height 8
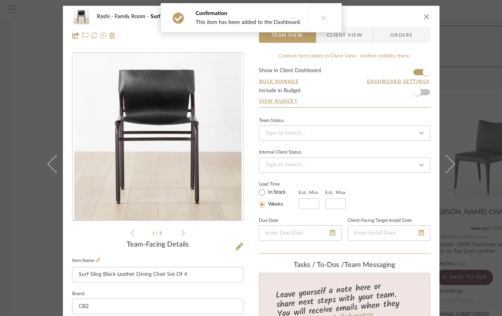
click at [465, 76] on div "Rashi Family Room Surf Sling Black Leather Dining Chair Set Of 4 Team View Clie…" at bounding box center [251, 158] width 502 height 316
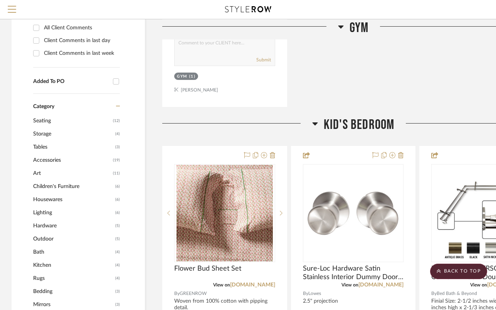
scroll to position [451, 0]
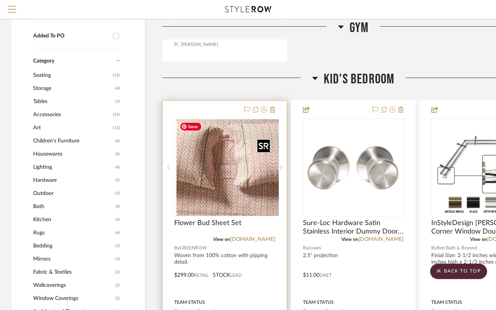
click at [226, 187] on div at bounding box center [224, 167] width 101 height 98
click at [247, 151] on img "0" at bounding box center [225, 167] width 96 height 96
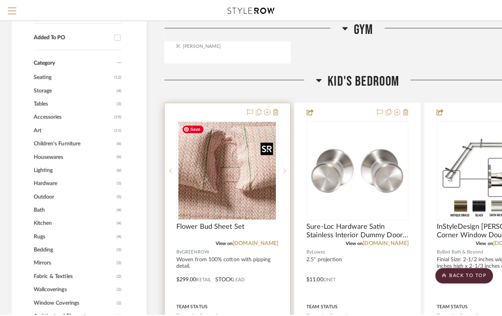
scroll to position [0, 0]
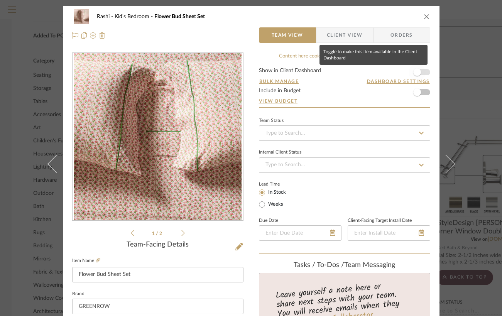
click at [414, 69] on span "button" at bounding box center [417, 72] width 8 height 8
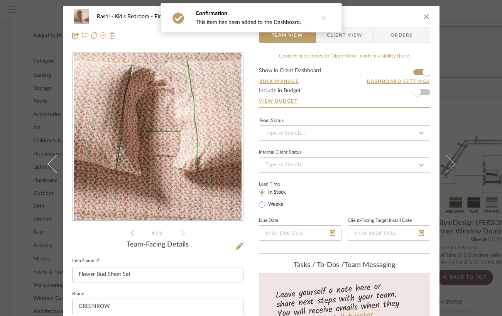
click at [483, 42] on div "Rashi Kid's Bedroom Flower Bud Sheet Set Team View Client View Orders 1 / 2 Tea…" at bounding box center [251, 158] width 502 height 316
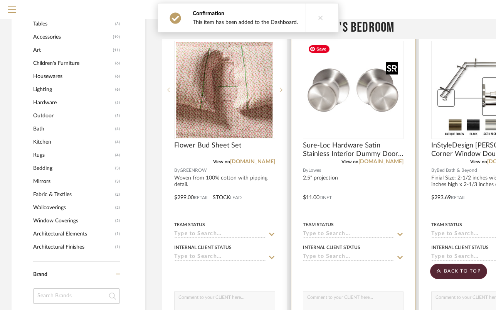
scroll to position [532, 0]
